Goal: Find specific page/section: Find specific page/section

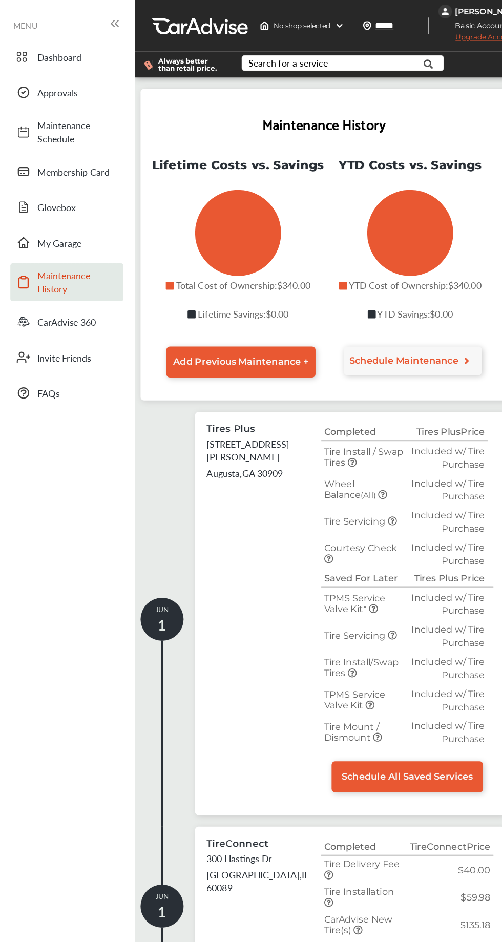
click at [75, 241] on span "Maintenance History" at bounding box center [69, 252] width 72 height 24
click at [65, 50] on span "Dashboard" at bounding box center [69, 51] width 72 height 12
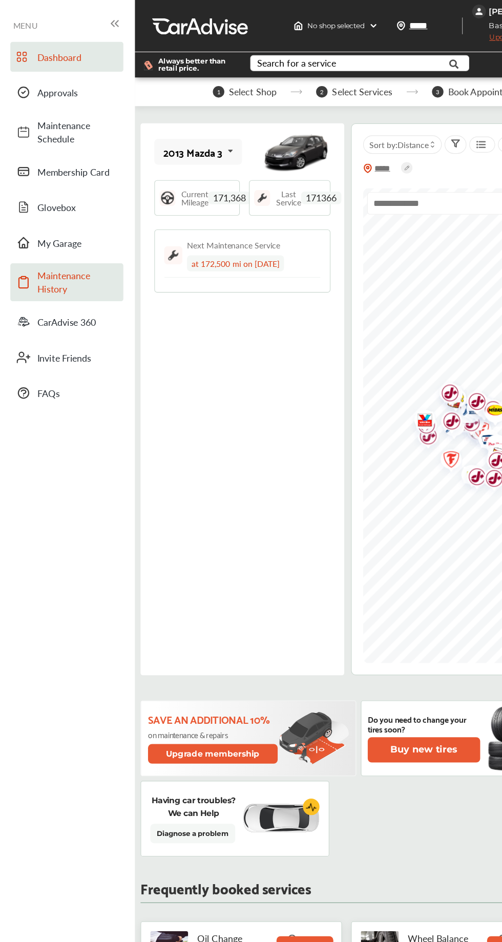
click at [61, 243] on span "Maintenance History" at bounding box center [69, 252] width 72 height 24
